Goal: Go to known website: Access a specific website the user already knows

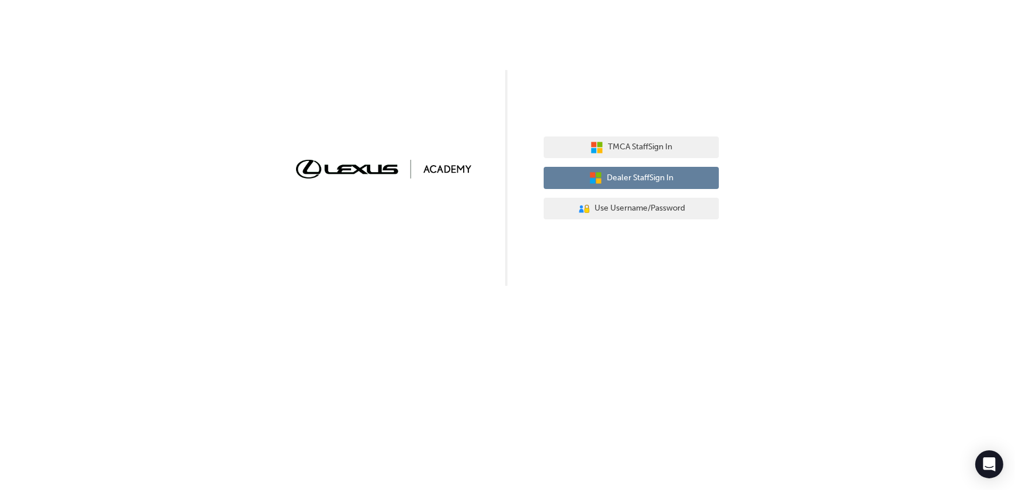
click at [646, 181] on span "Dealer Staff Sign In" at bounding box center [640, 178] width 67 height 13
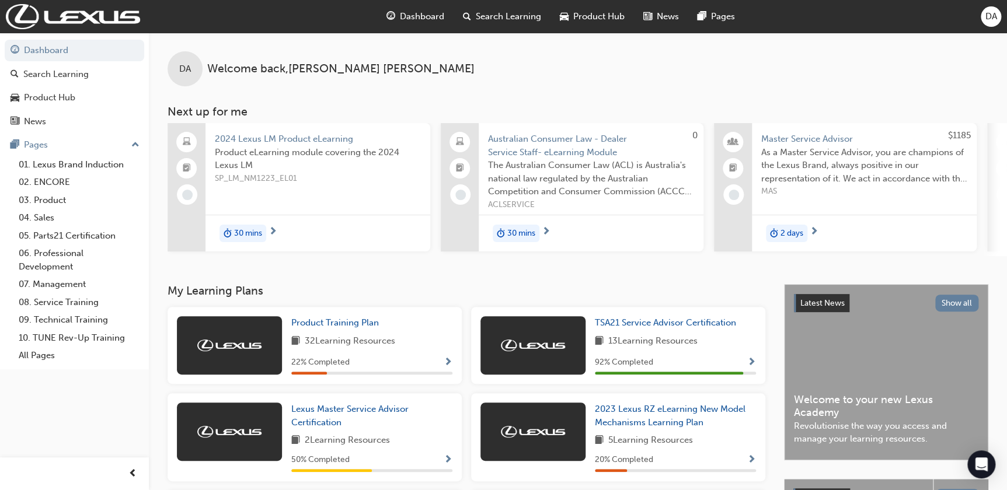
click at [833, 88] on div "DA Welcome back , [PERSON_NAME] Next up for me 2024 Lexus LM Product eLearning …" at bounding box center [578, 145] width 858 height 224
click at [831, 88] on div "DA Welcome back , [PERSON_NAME] Next up for me 2024 Lexus LM Product eLearning …" at bounding box center [578, 145] width 858 height 224
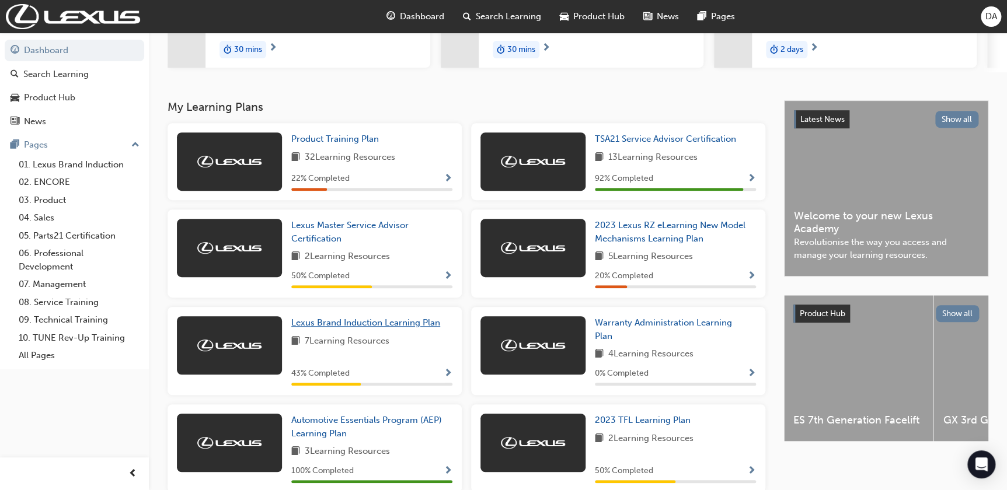
scroll to position [212, 0]
